Goal: Task Accomplishment & Management: Manage account settings

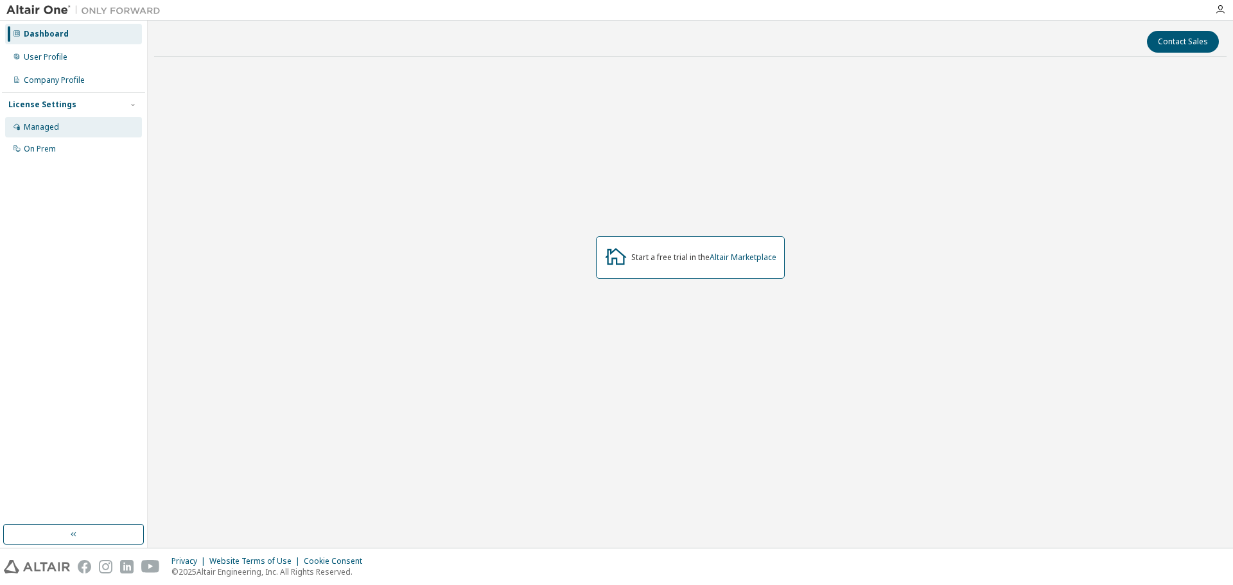
click at [62, 121] on div "Managed" at bounding box center [73, 127] width 137 height 21
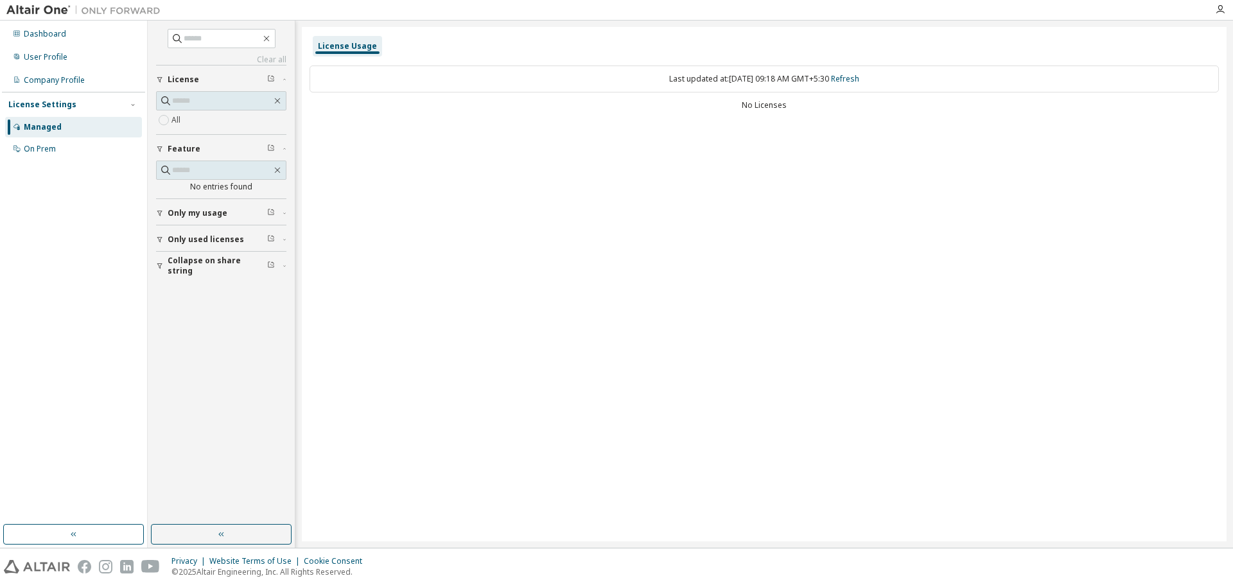
click at [222, 240] on span "Only used licenses" at bounding box center [206, 239] width 76 height 10
click at [185, 260] on label "Yes" at bounding box center [179, 258] width 15 height 15
click at [42, 150] on div "On Prem" at bounding box center [40, 149] width 32 height 10
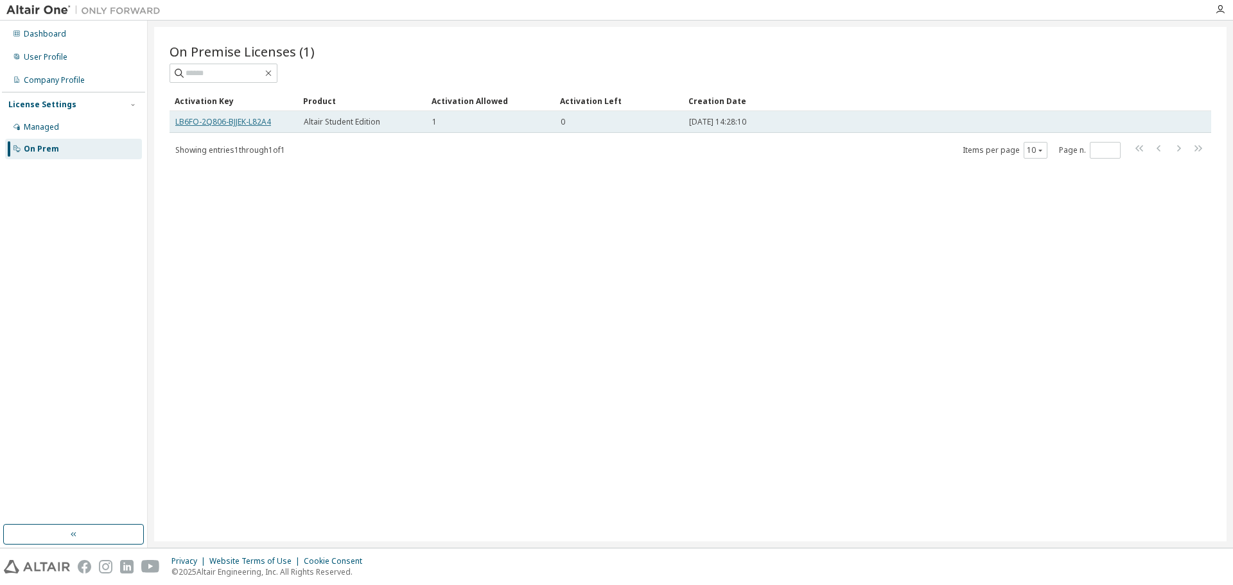
click at [242, 123] on link "LB6FO-2Q806-BJJEK-L82A4" at bounding box center [223, 121] width 96 height 11
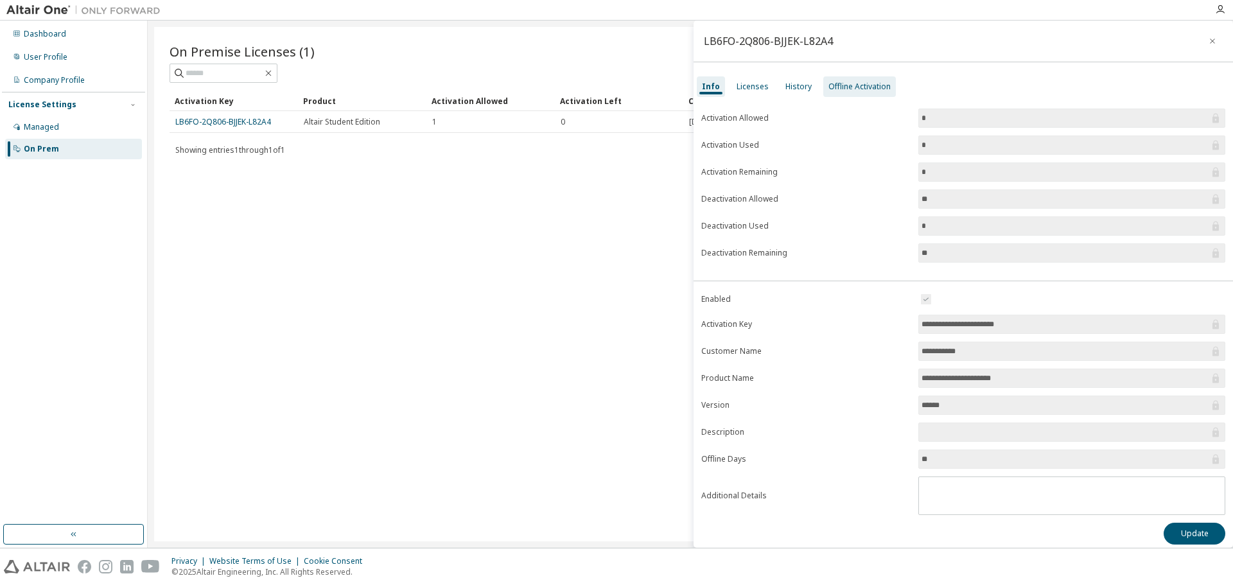
click at [848, 82] on div "Offline Activation" at bounding box center [860, 87] width 62 height 10
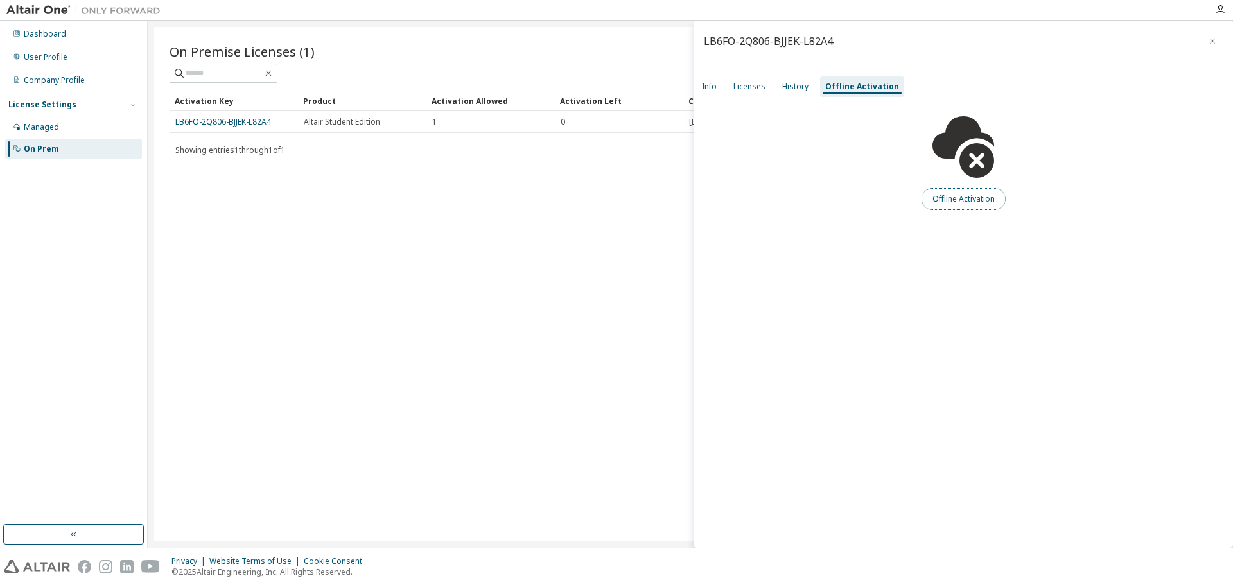
click at [960, 201] on button "Offline Activation" at bounding box center [964, 199] width 84 height 22
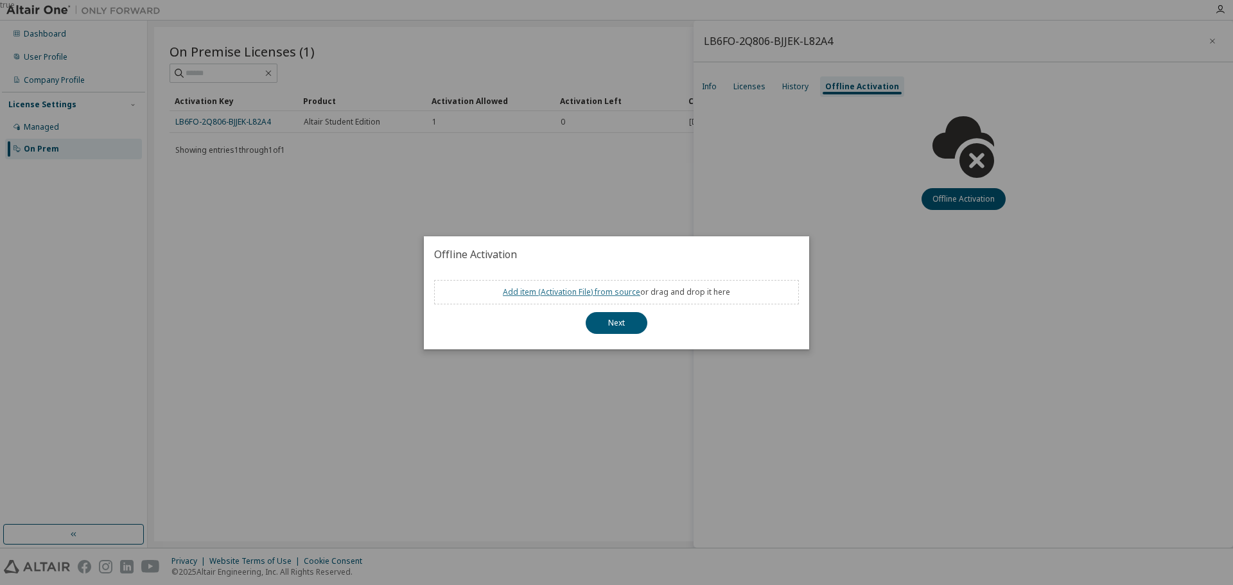
click at [568, 292] on link "Add item ( Activation File ) from source" at bounding box center [571, 291] width 137 height 11
click at [612, 321] on button "Next" at bounding box center [617, 323] width 62 height 22
click at [574, 295] on link "Add item ( Activation File ) from source" at bounding box center [571, 291] width 137 height 11
click at [872, 253] on div "true" at bounding box center [616, 292] width 1233 height 585
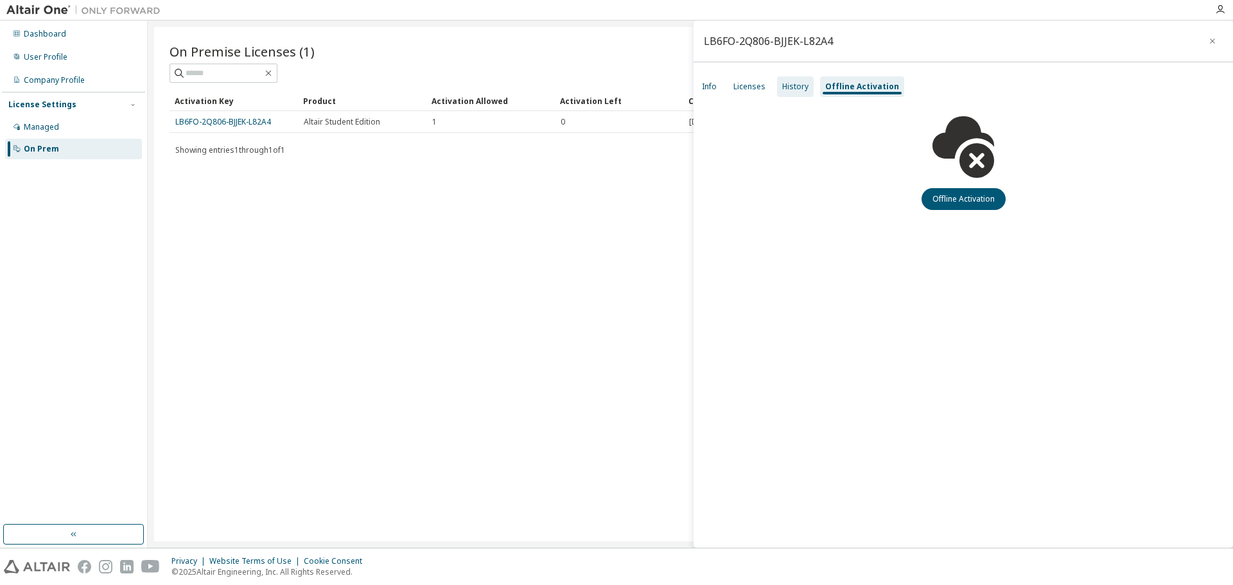
click at [802, 89] on div "History" at bounding box center [795, 87] width 26 height 10
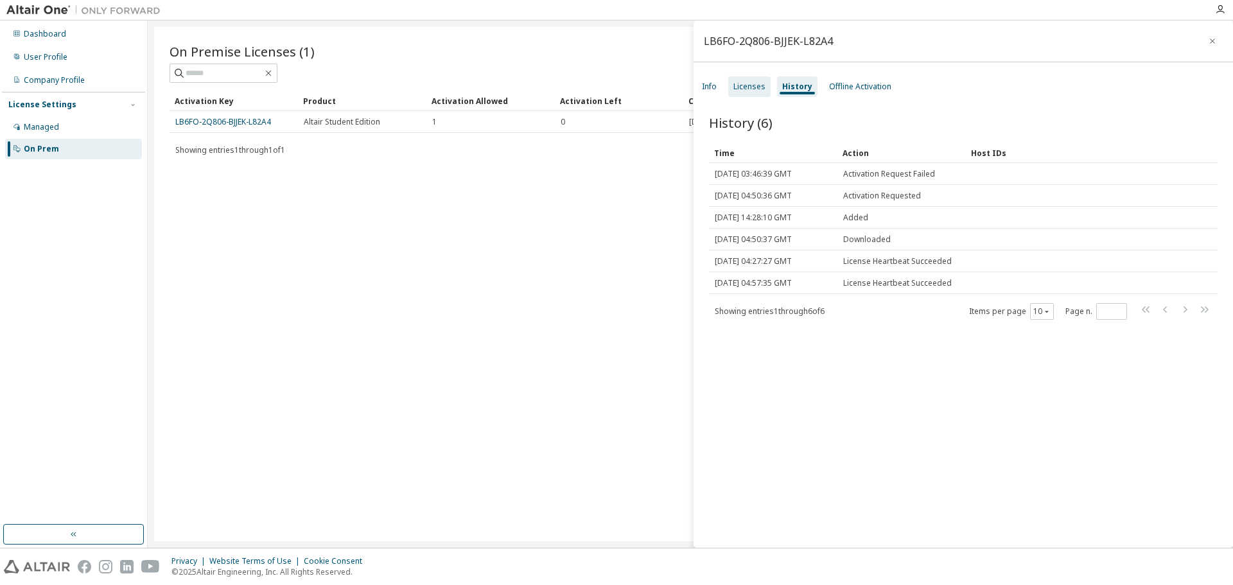
click at [745, 85] on div "Licenses" at bounding box center [750, 87] width 32 height 10
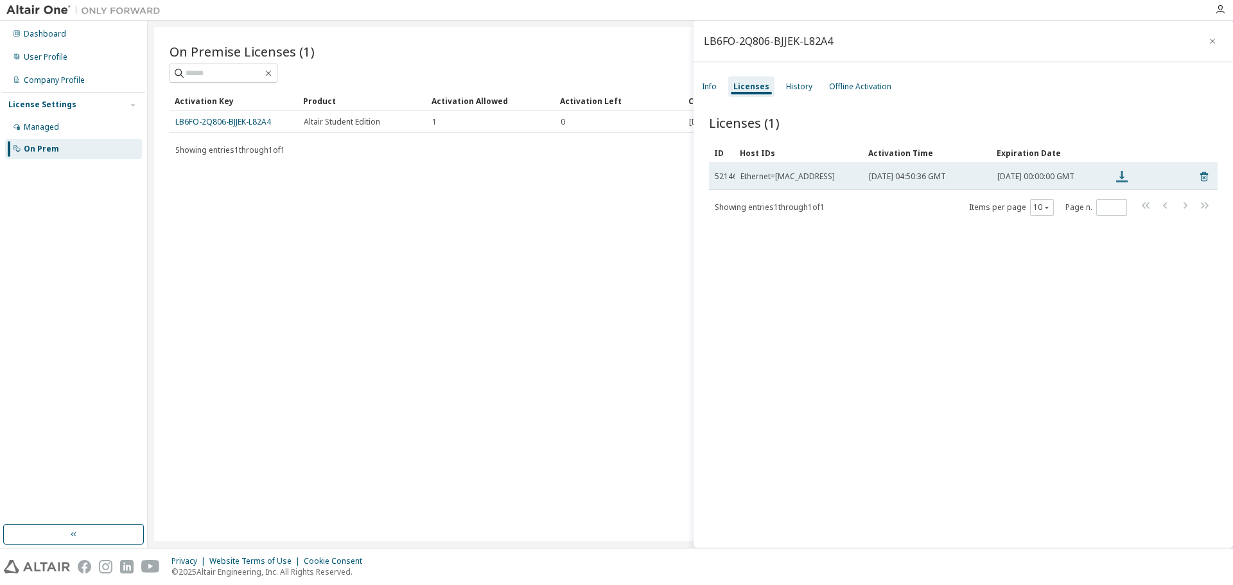
click at [1125, 179] on icon at bounding box center [1121, 176] width 15 height 15
